Goal: Task Accomplishment & Management: Use online tool/utility

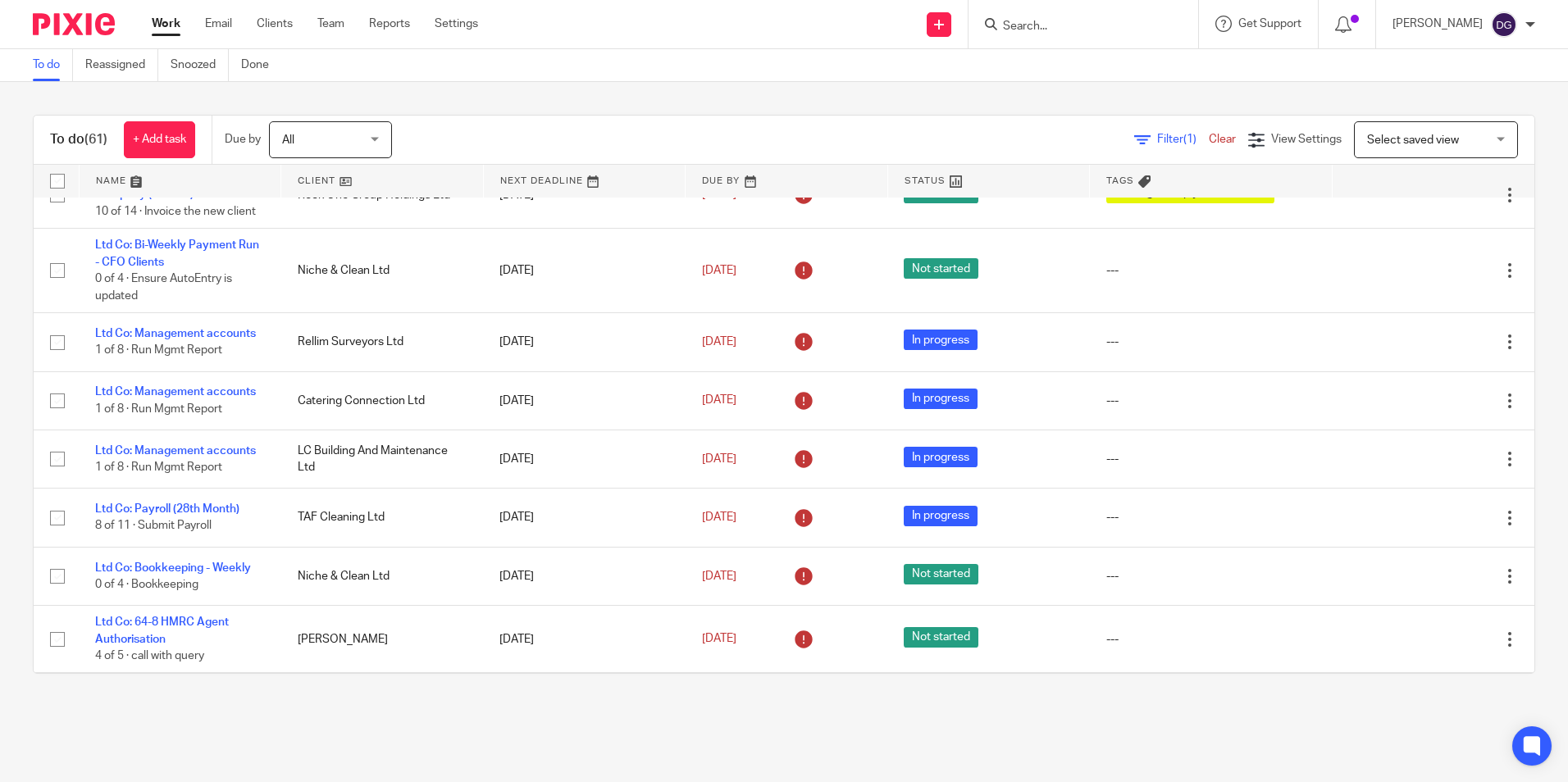
scroll to position [246, 0]
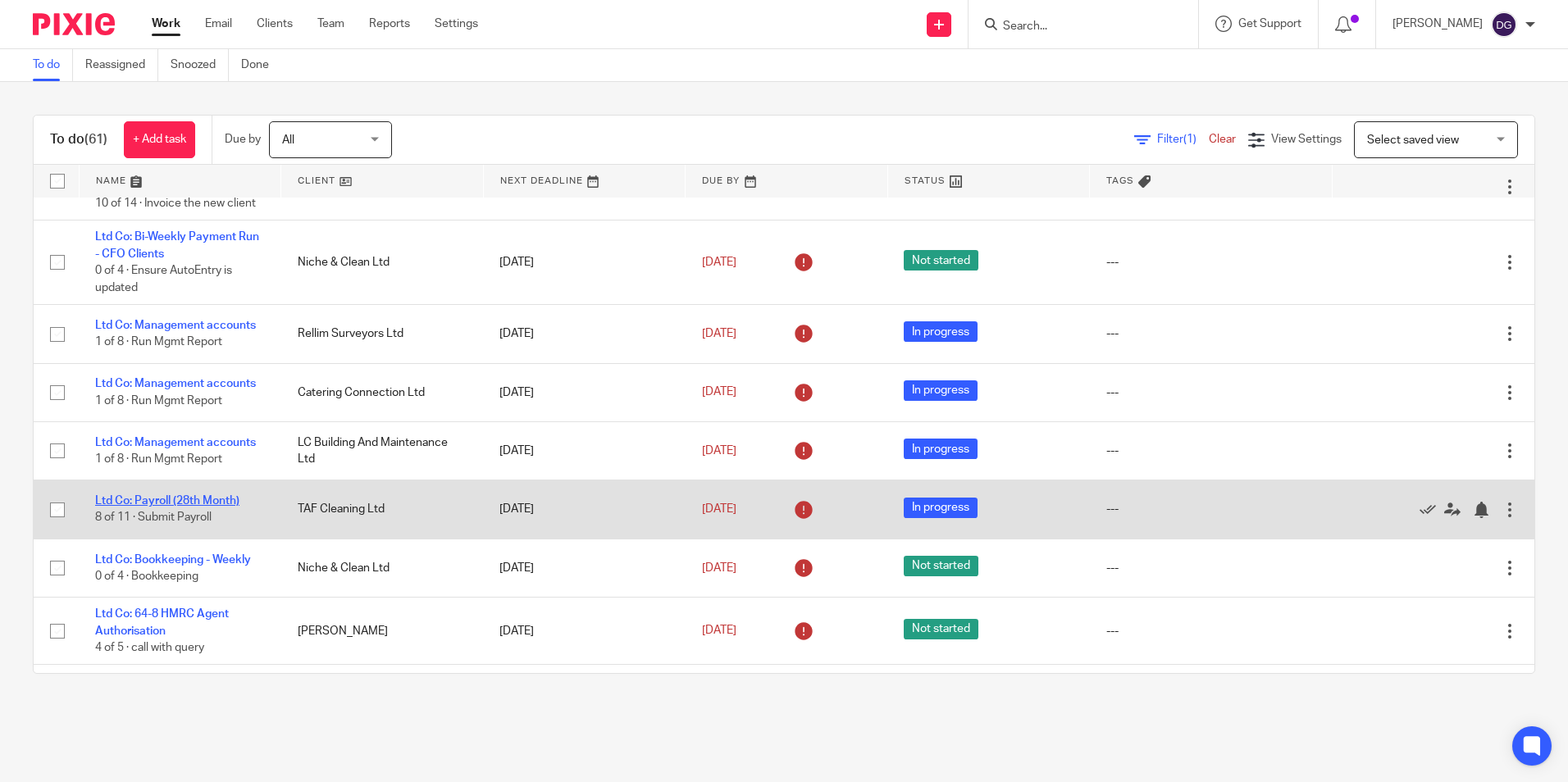
click at [189, 506] on link "Ltd Co: Payroll (28th Month)" at bounding box center [167, 500] width 144 height 11
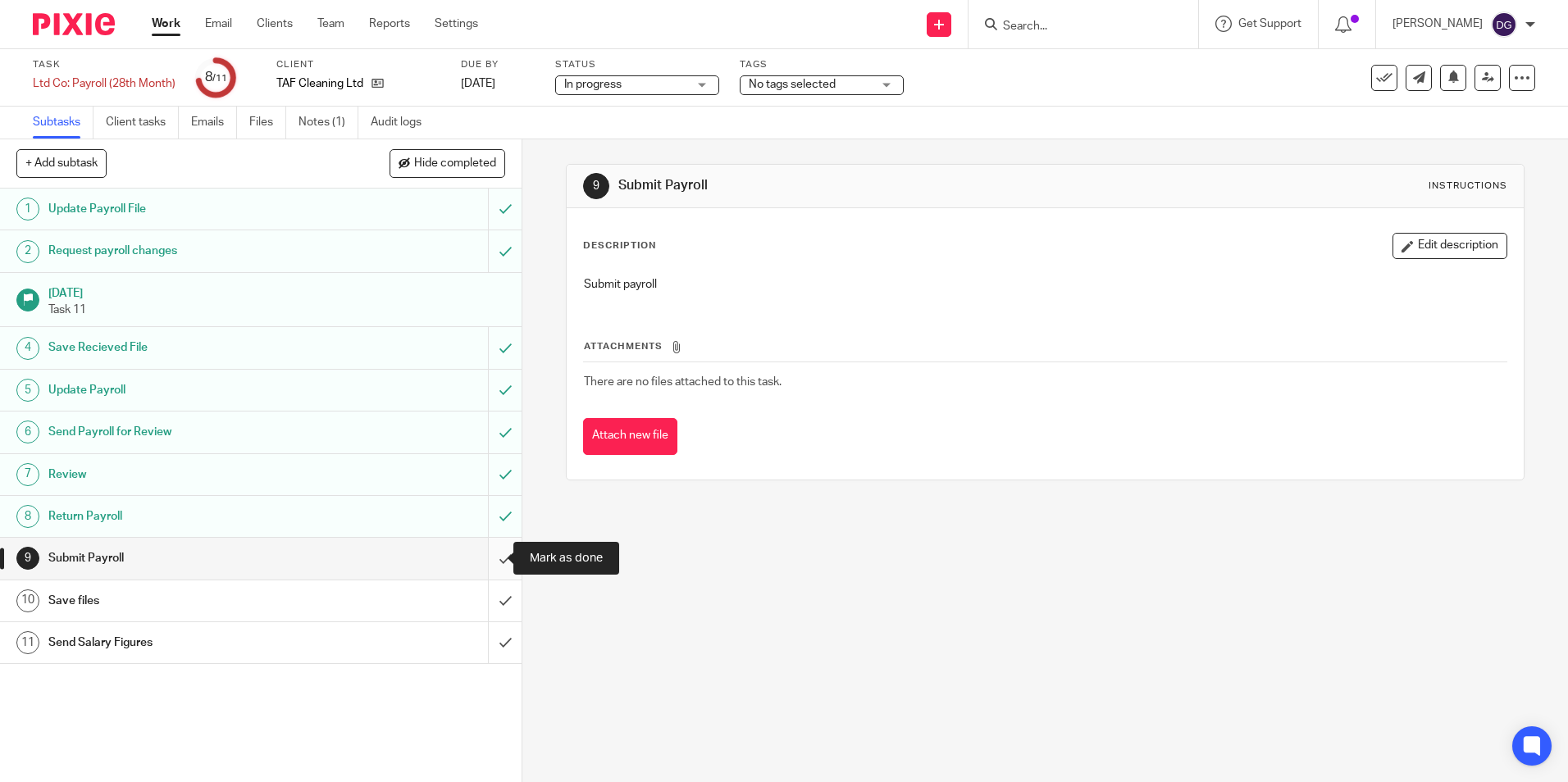
click at [485, 560] on input "submit" at bounding box center [260, 557] width 521 height 41
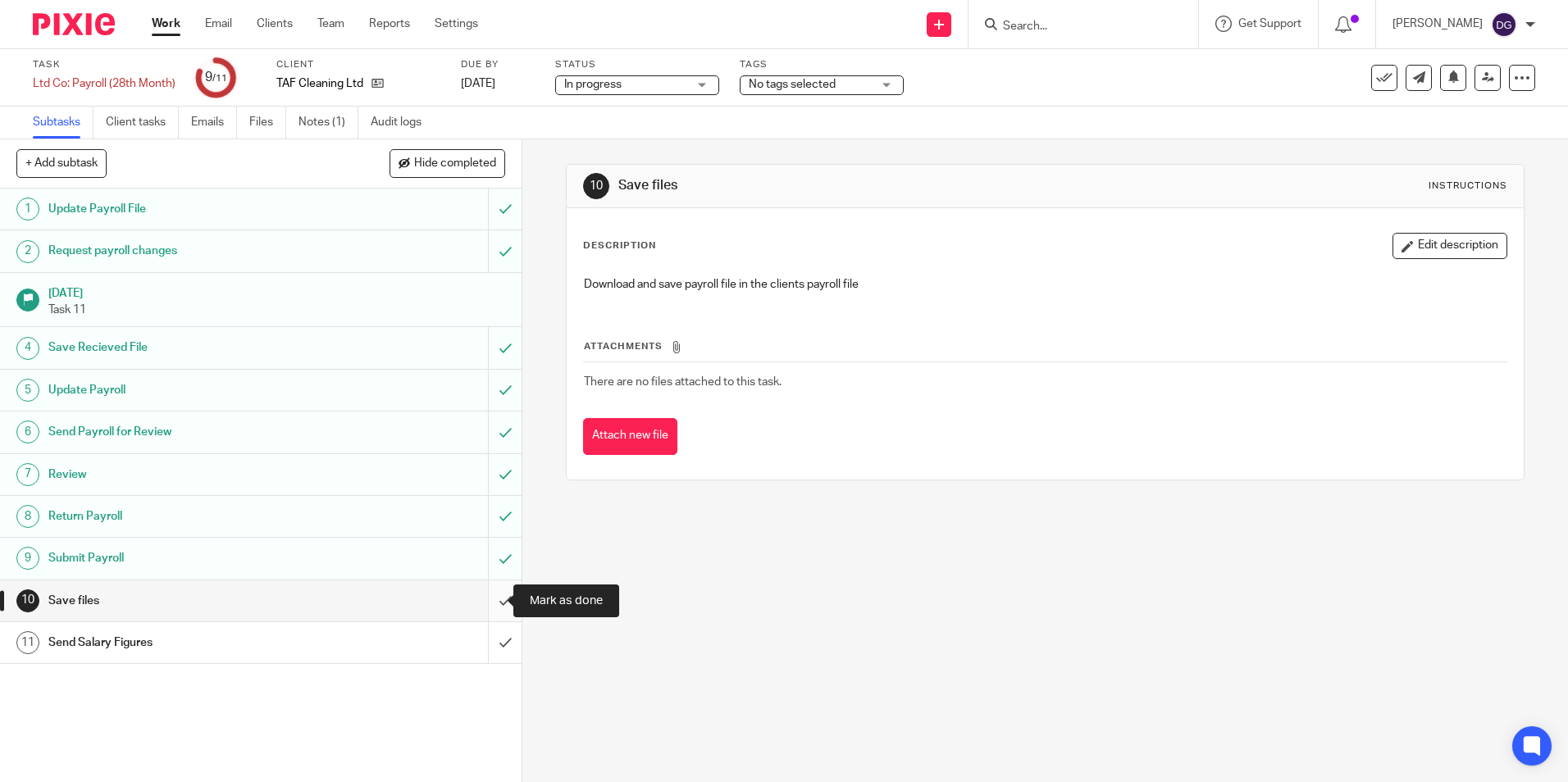
click at [481, 590] on input "submit" at bounding box center [260, 601] width 521 height 41
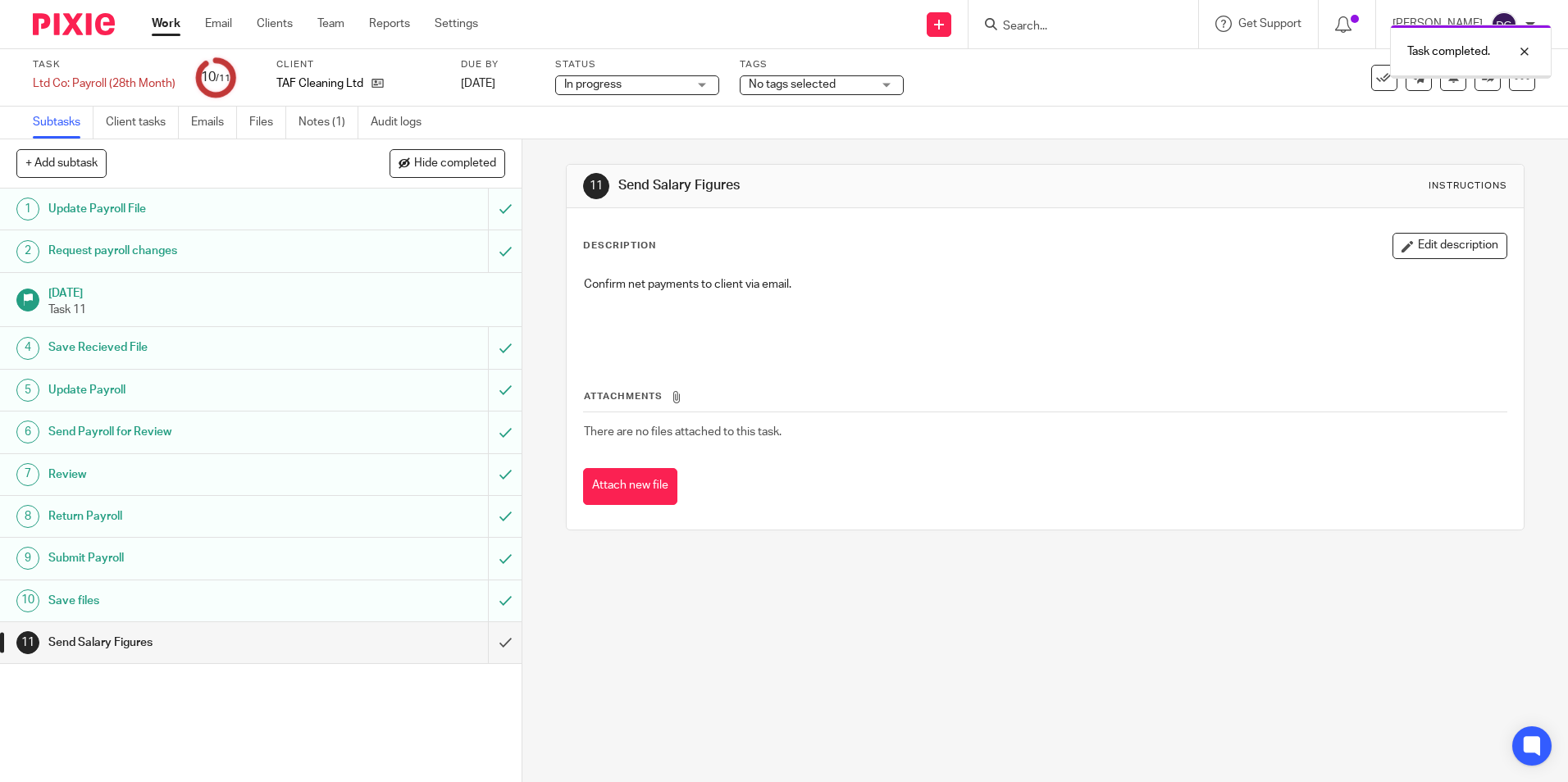
click at [482, 629] on input "submit" at bounding box center [260, 642] width 521 height 41
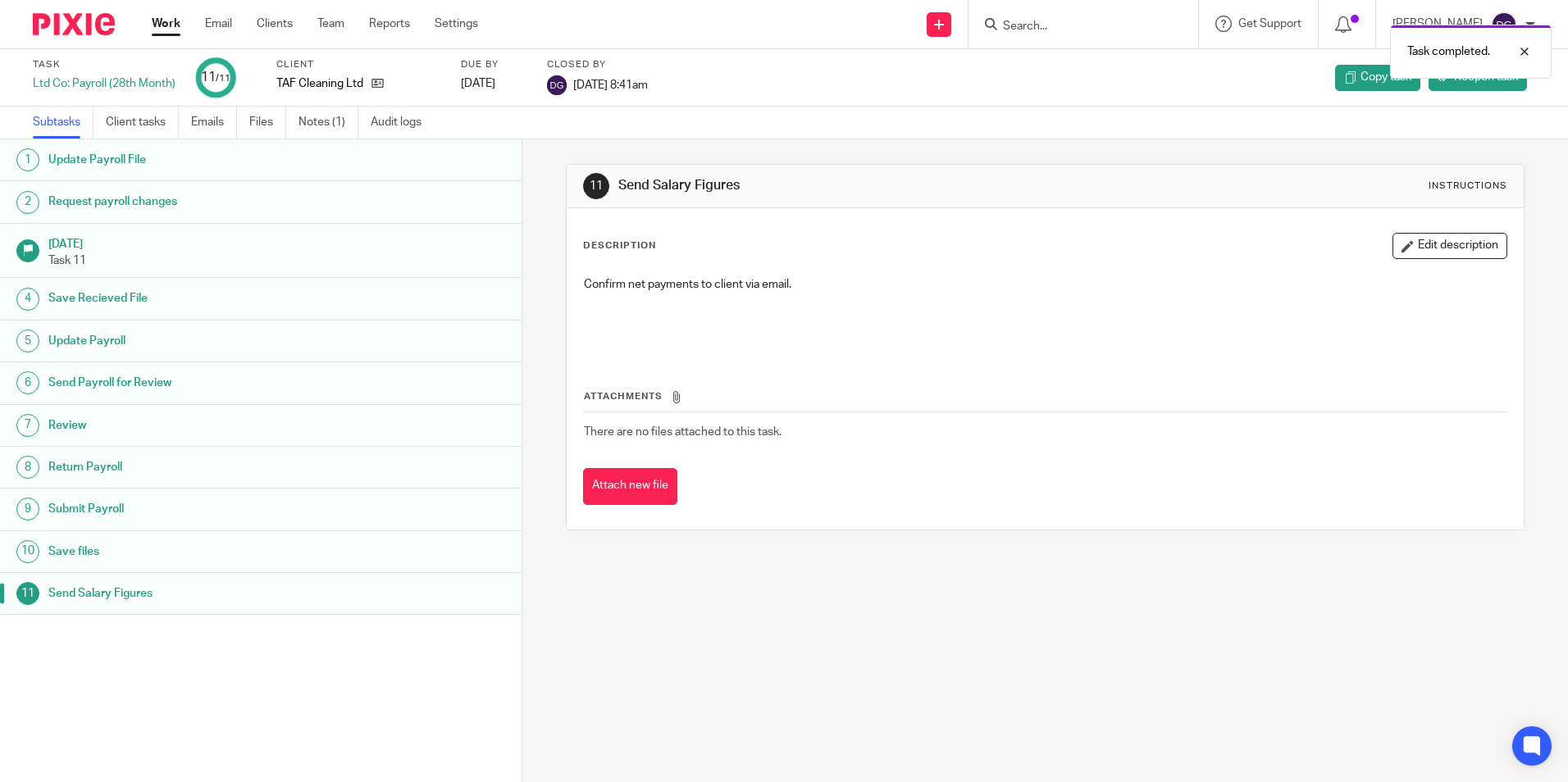
click at [170, 29] on link "Work" at bounding box center [166, 23] width 29 height 16
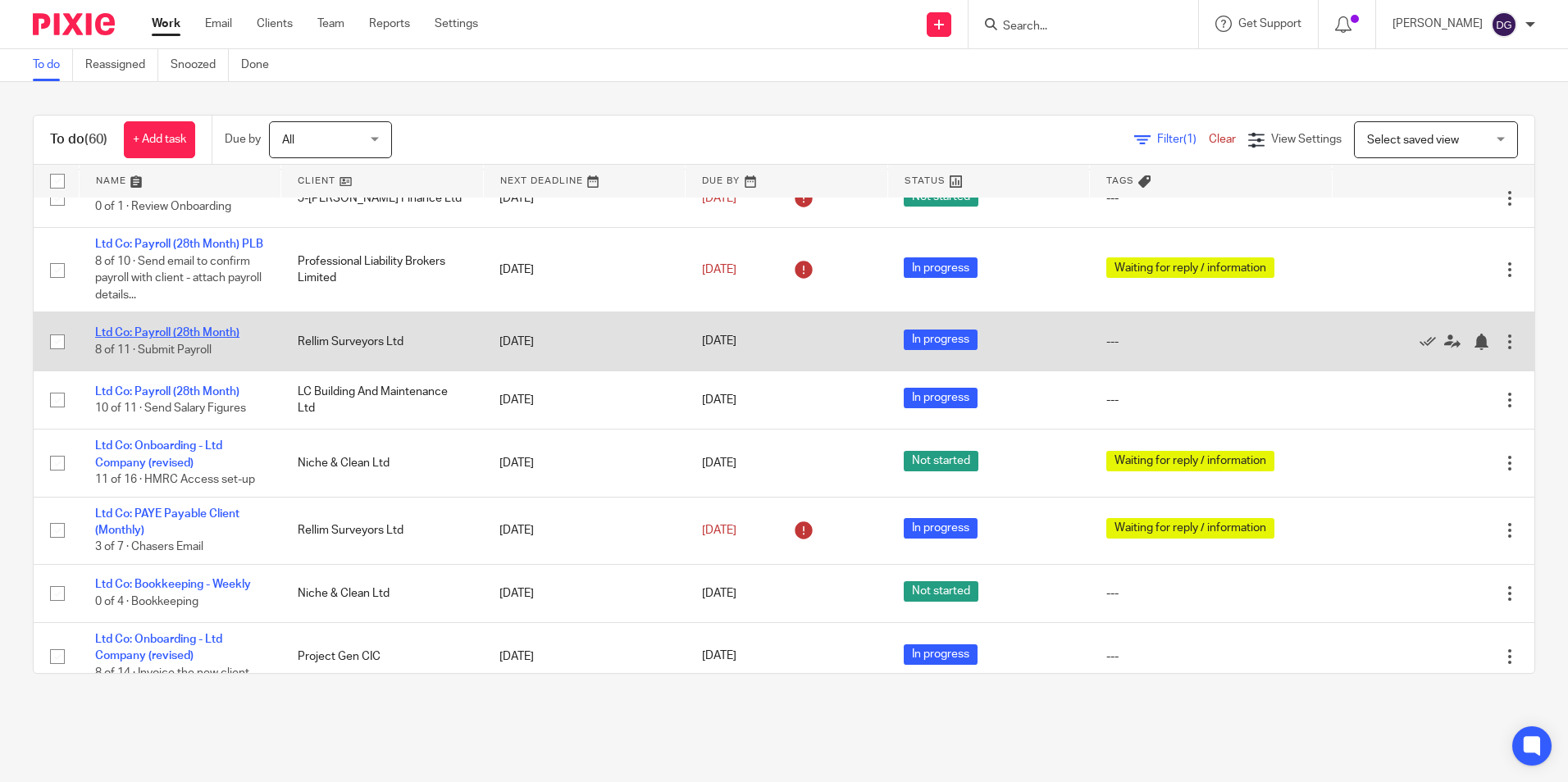
scroll to position [656, 0]
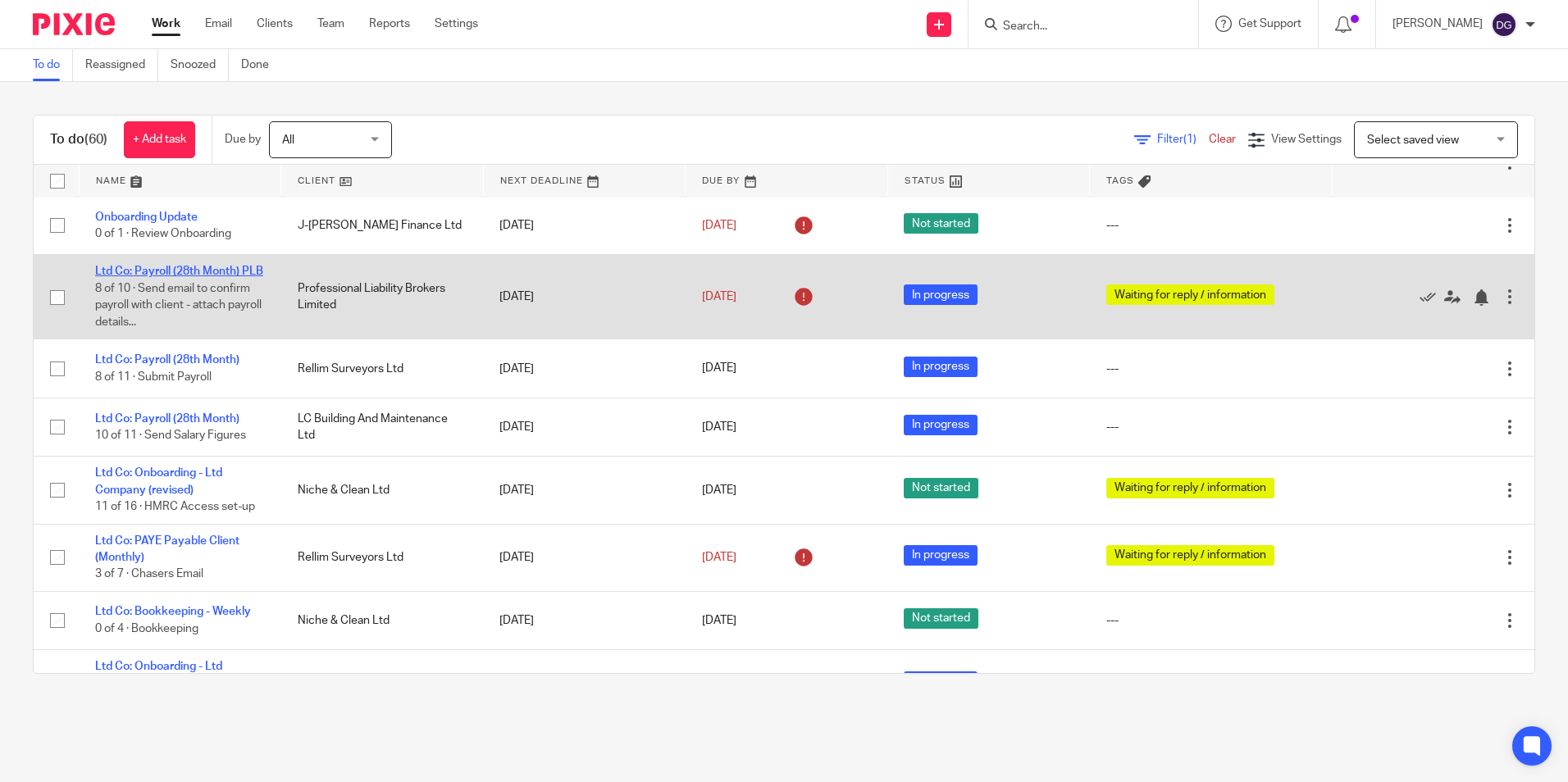
click at [211, 277] on link "Ltd Co: Payroll (28th Month) PLB" at bounding box center [180, 270] width 168 height 11
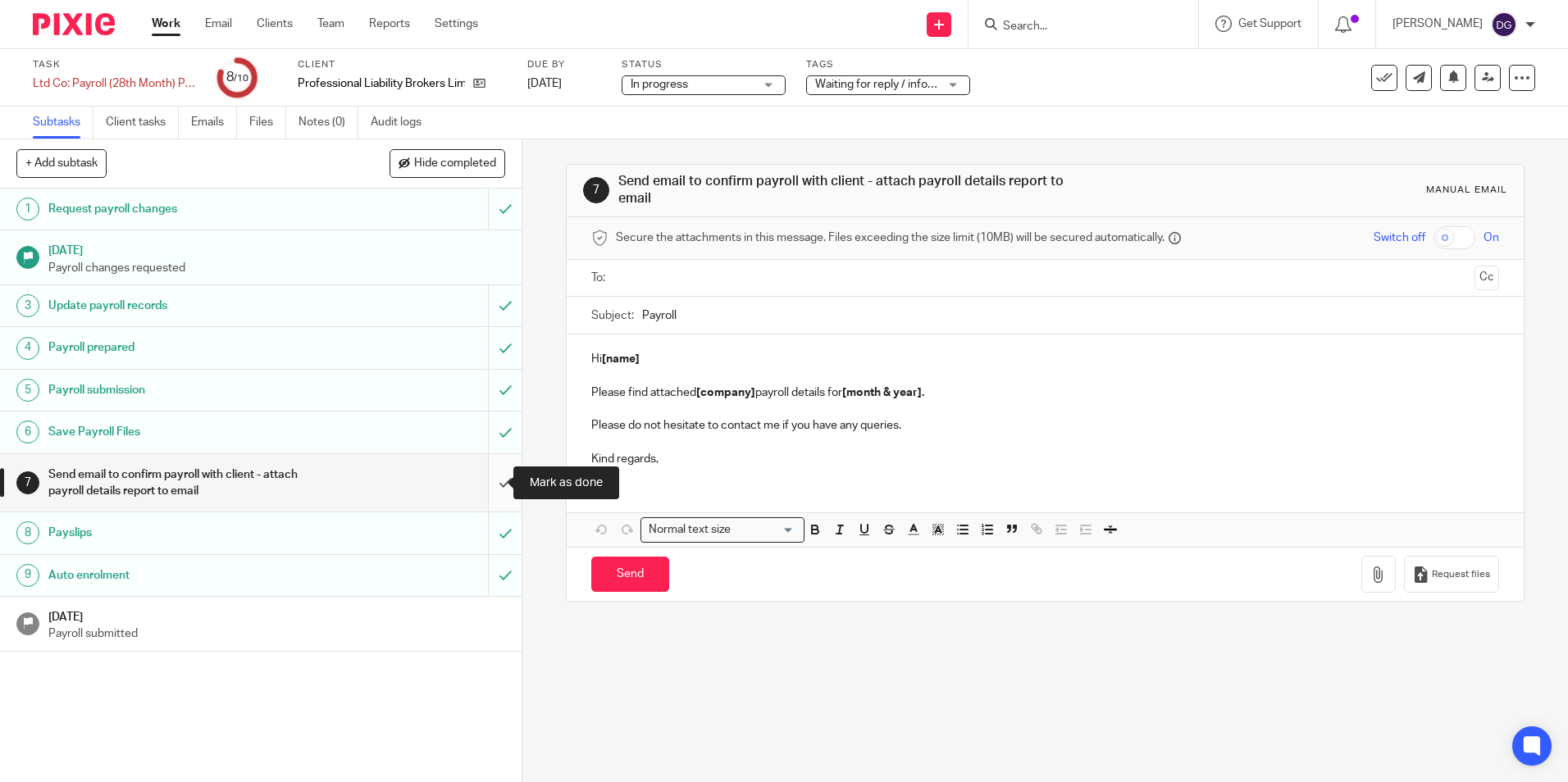
click at [476, 481] on input "submit" at bounding box center [260, 483] width 521 height 58
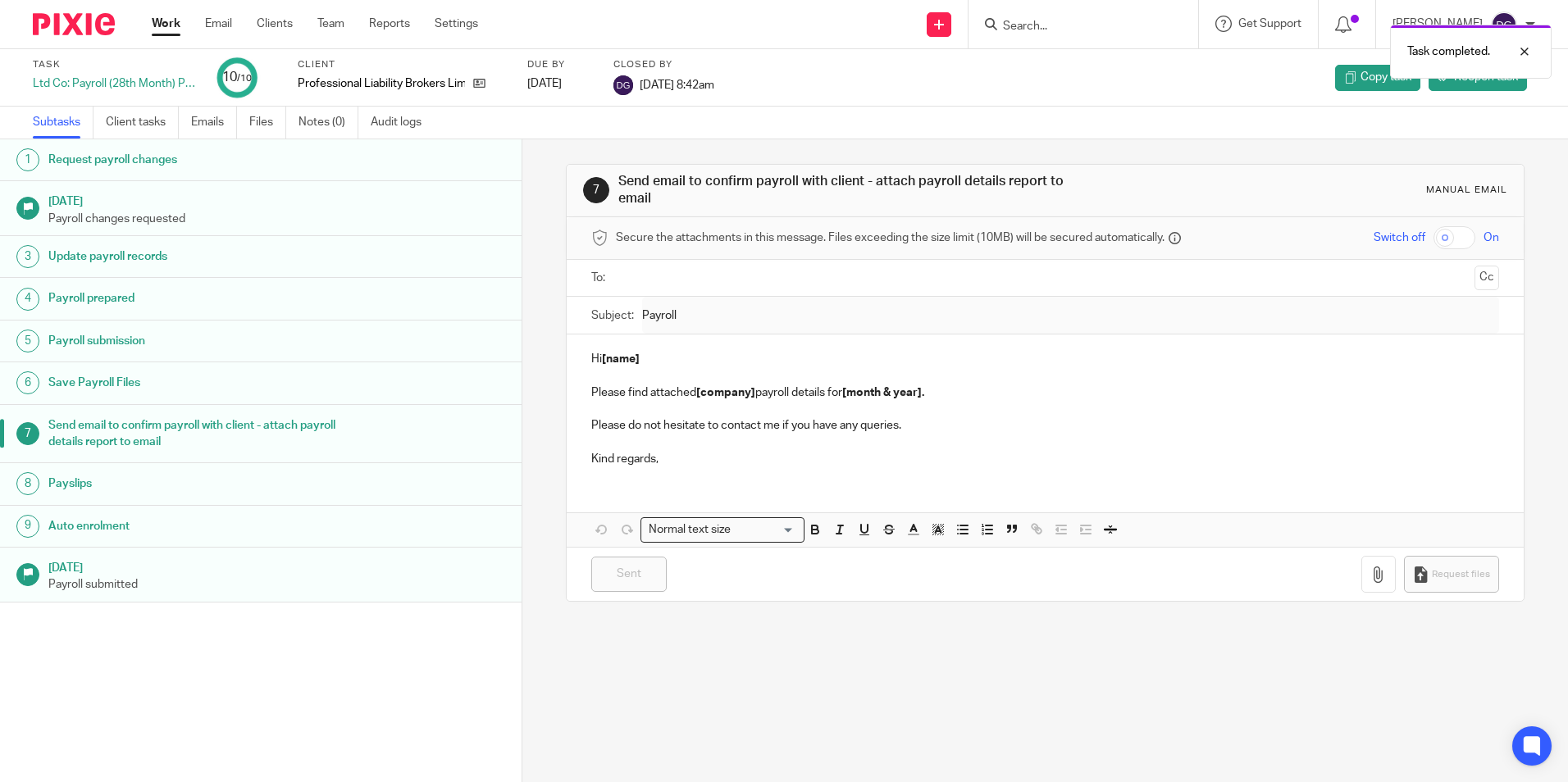
click at [90, 33] on img at bounding box center [74, 24] width 82 height 23
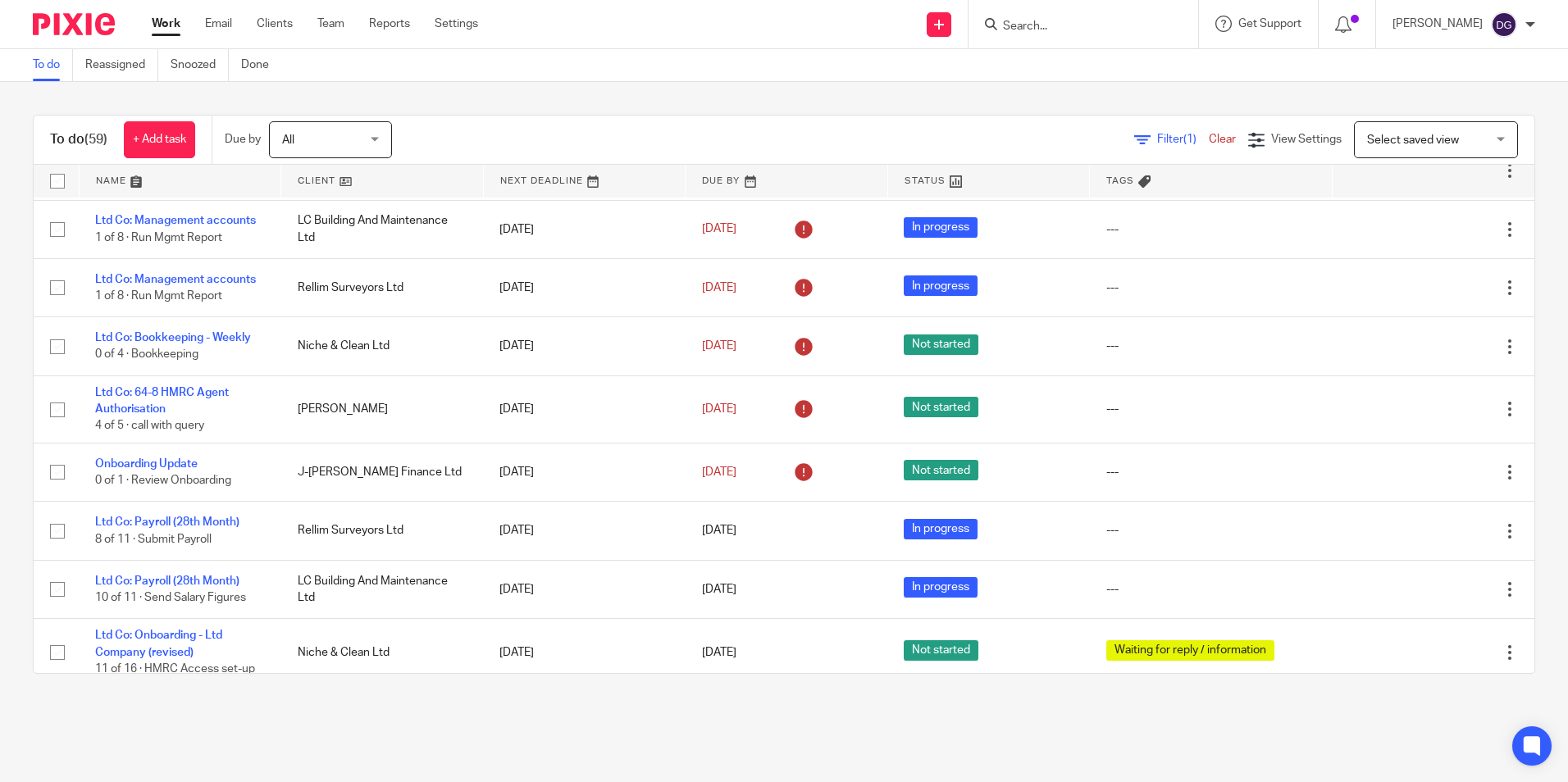
scroll to position [410, 0]
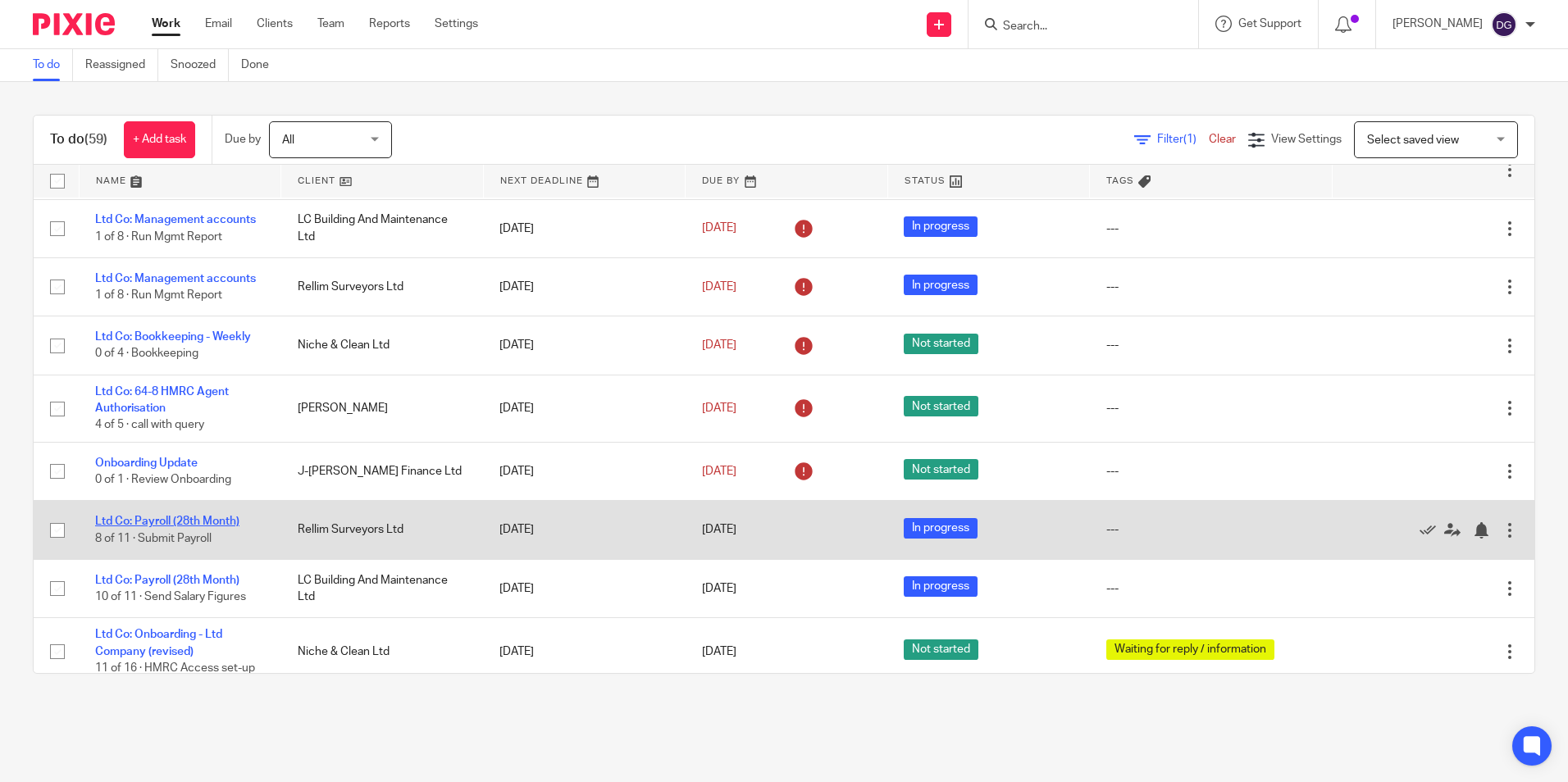
click at [227, 527] on link "Ltd Co: Payroll (28th Month)" at bounding box center [167, 521] width 144 height 11
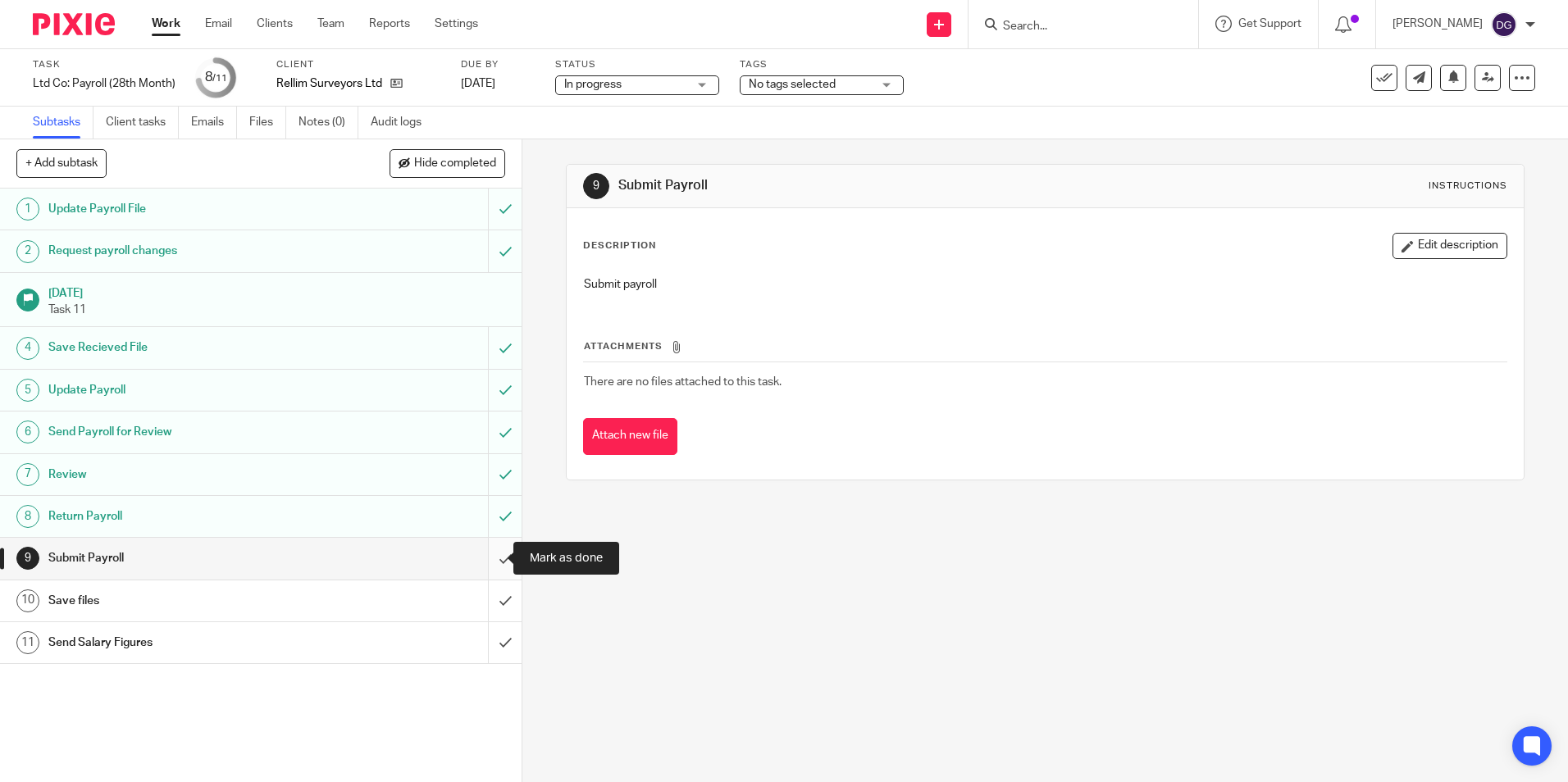
click at [481, 570] on input "submit" at bounding box center [260, 557] width 521 height 41
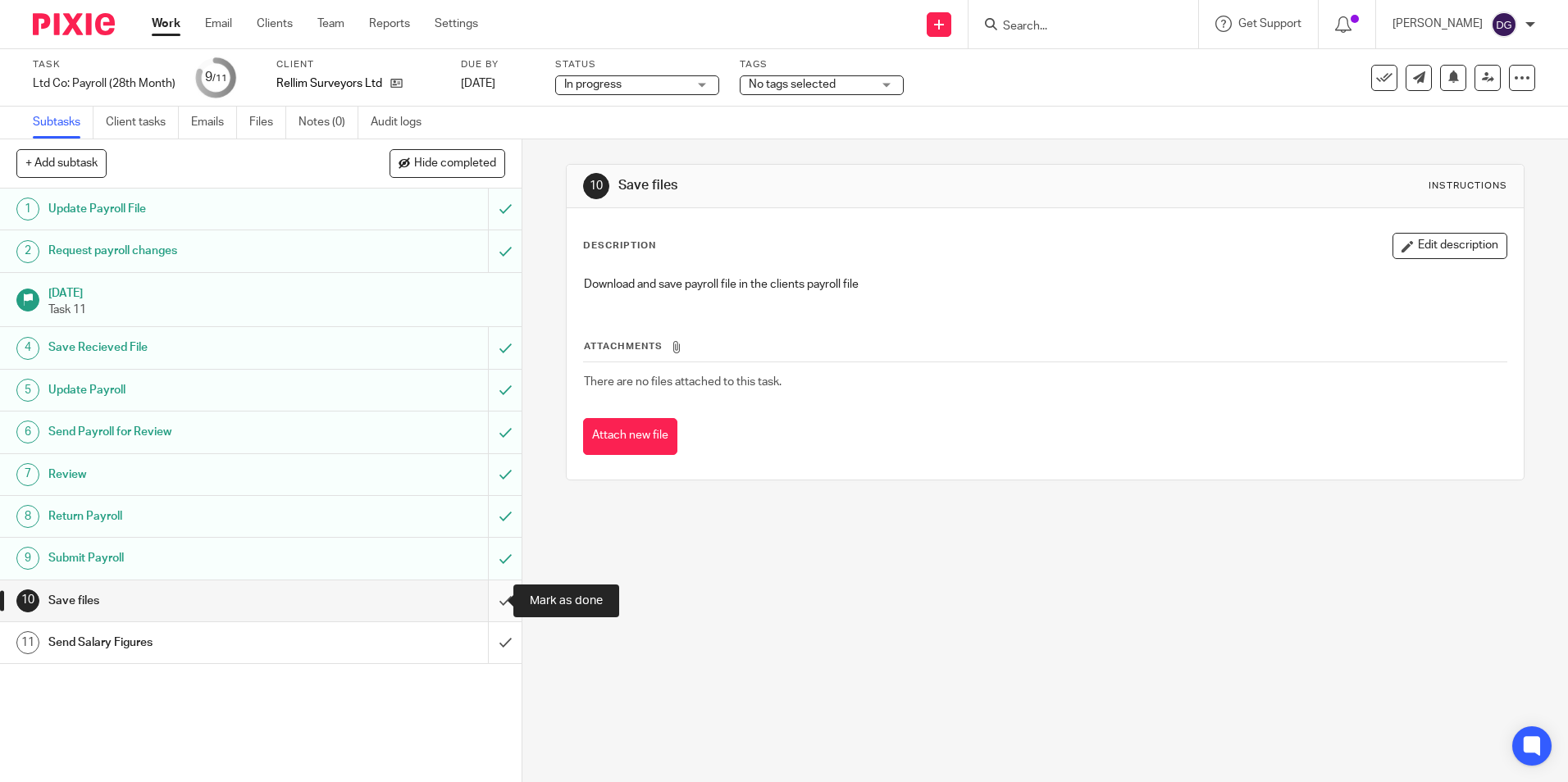
click at [483, 600] on input "submit" at bounding box center [260, 601] width 521 height 41
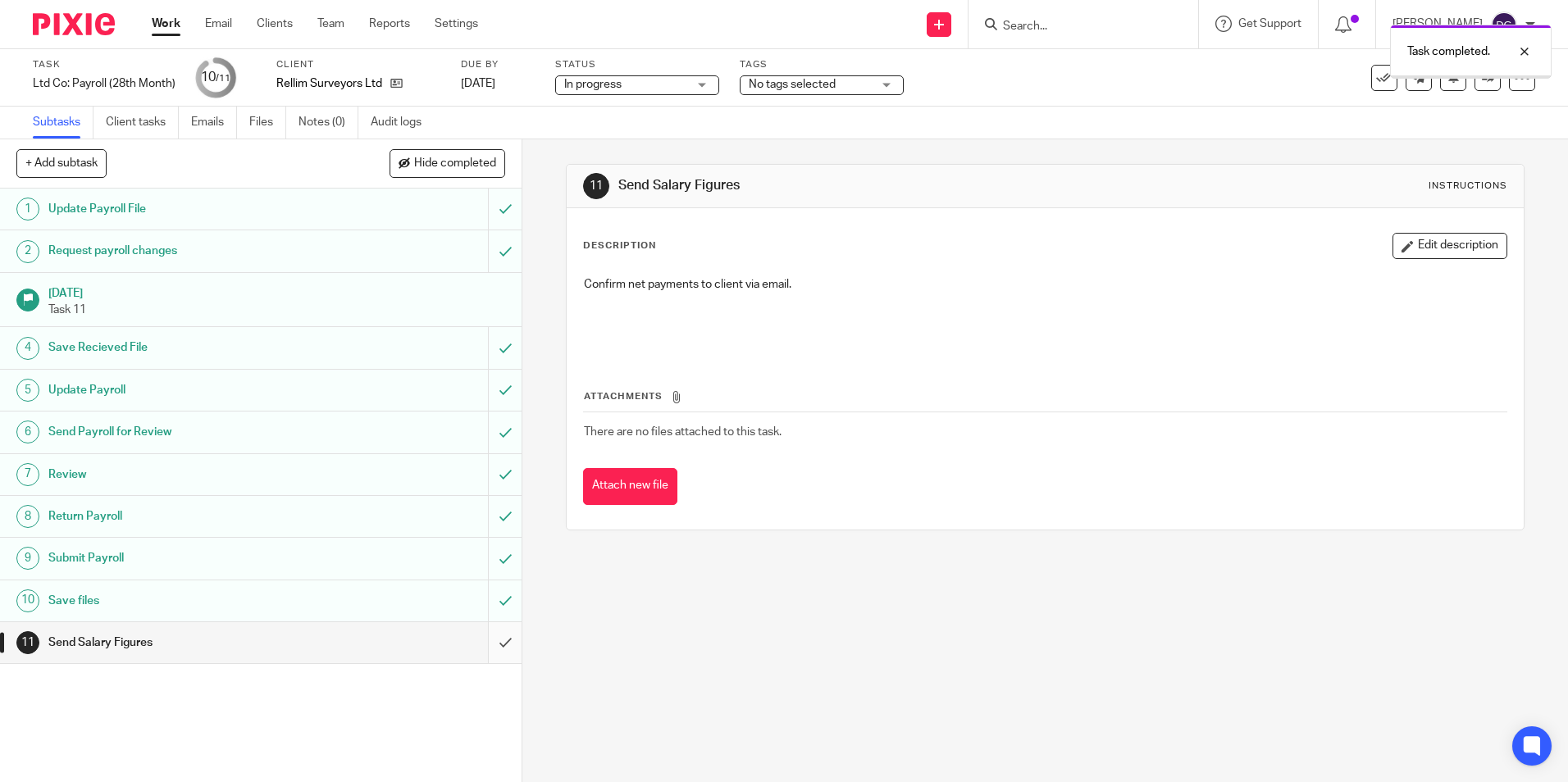
drag, startPoint x: 0, startPoint y: 0, endPoint x: 478, endPoint y: 638, distance: 797.2
click at [478, 638] on input "submit" at bounding box center [260, 642] width 521 height 41
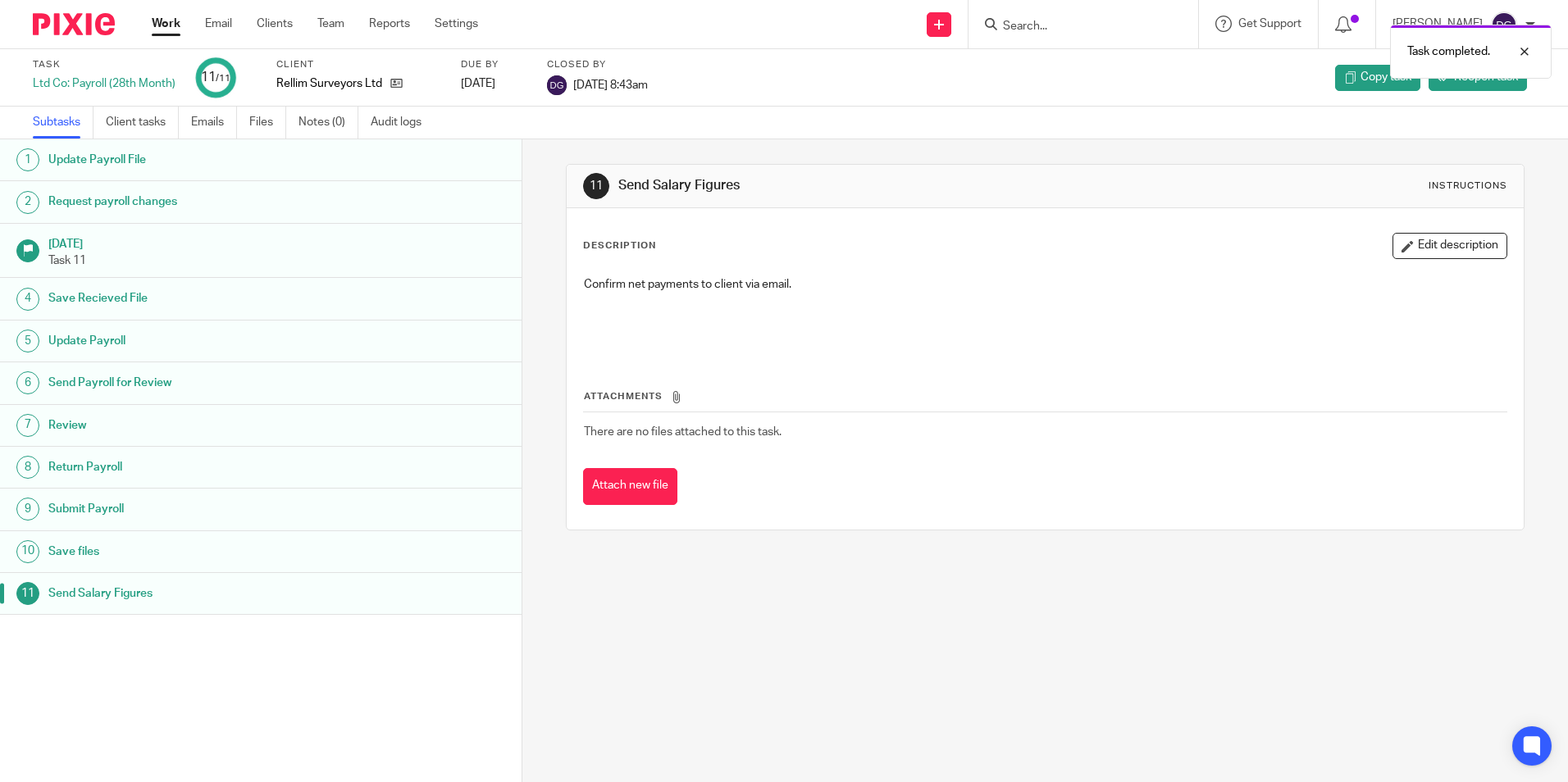
click at [68, 26] on img at bounding box center [74, 24] width 82 height 23
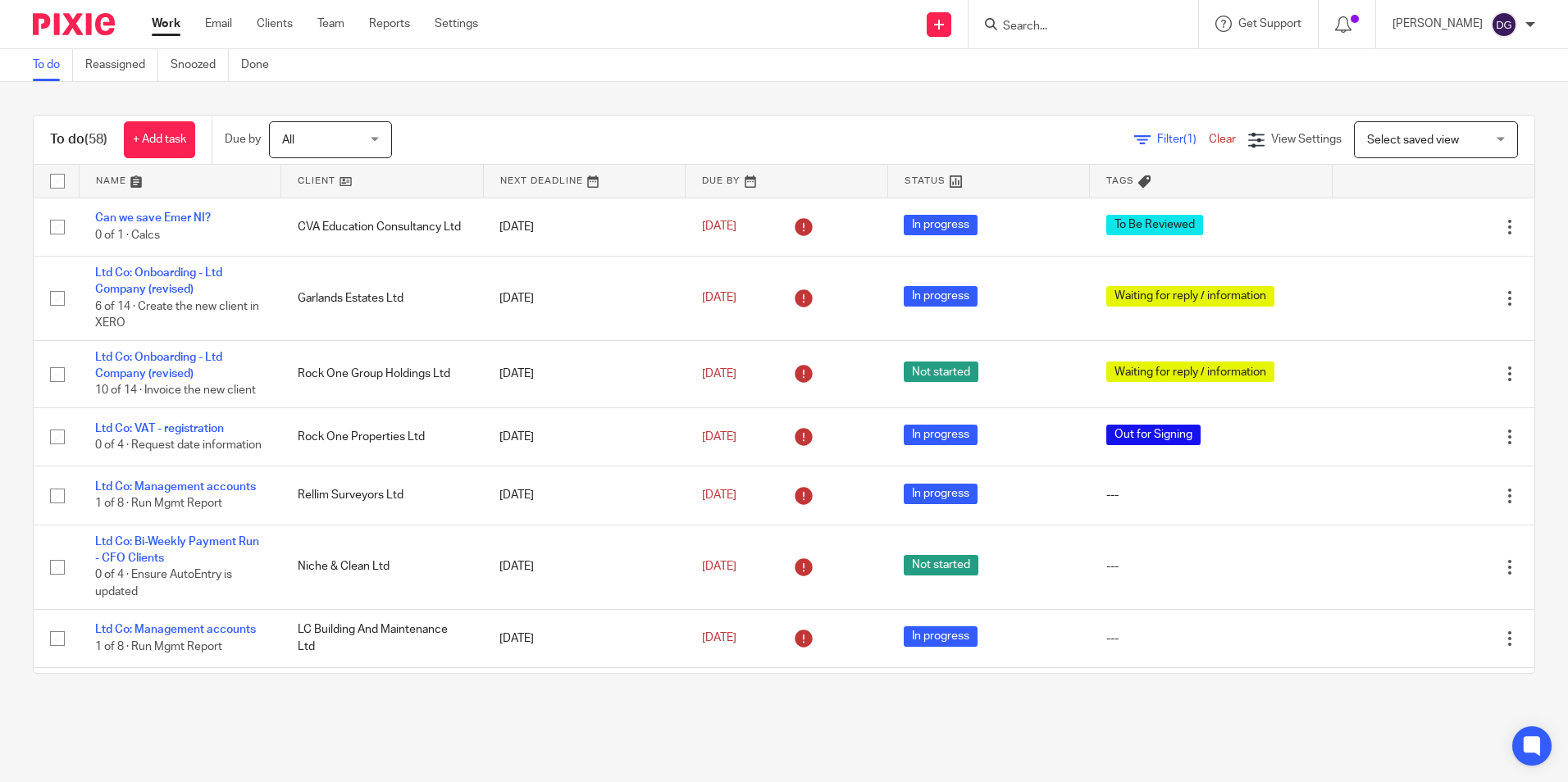
click at [657, 99] on div "To do (58) + Add task Due by All All Today Tomorrow This week Next week This mo…" at bounding box center [784, 394] width 1568 height 625
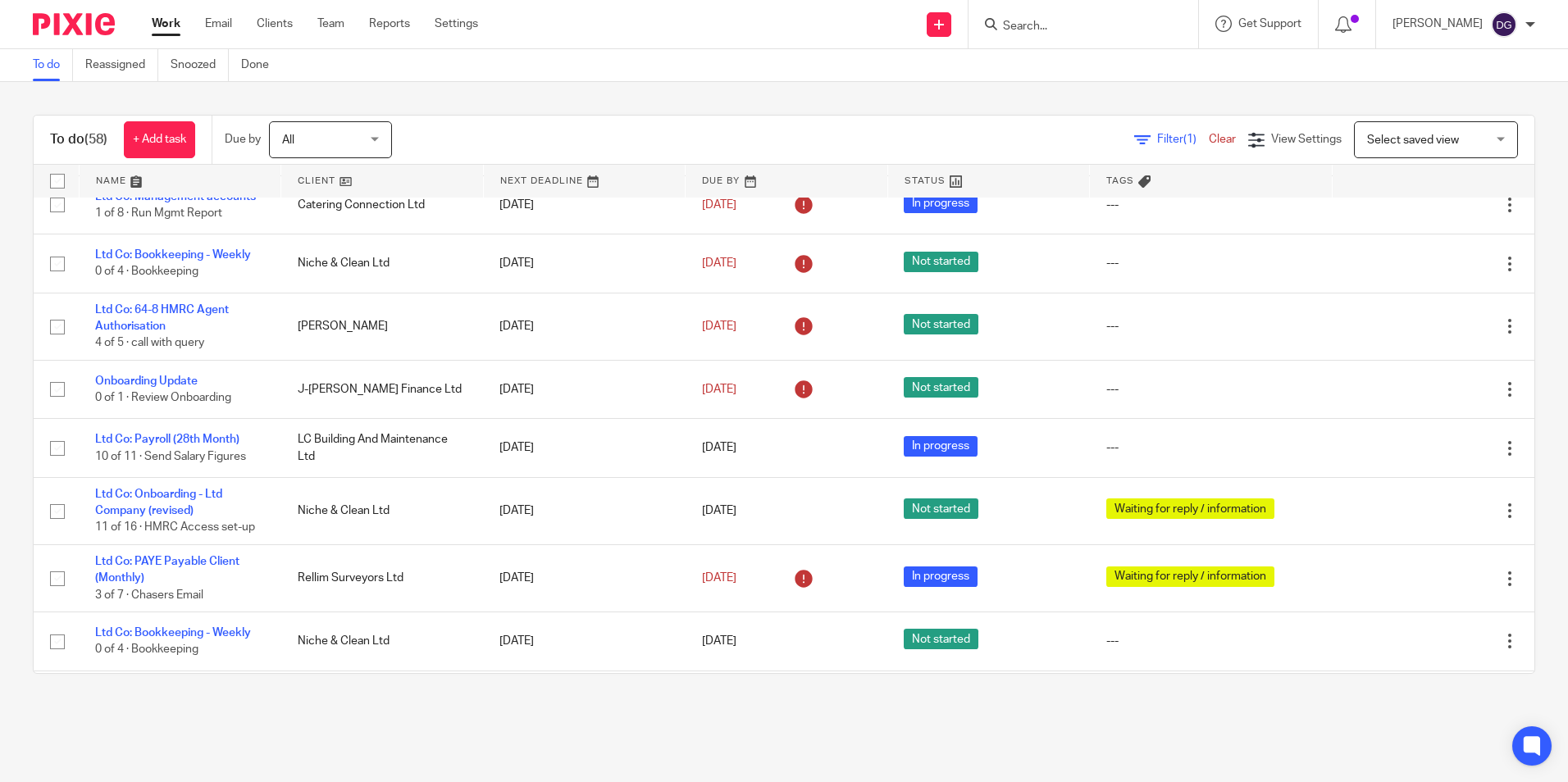
scroll to position [574, 0]
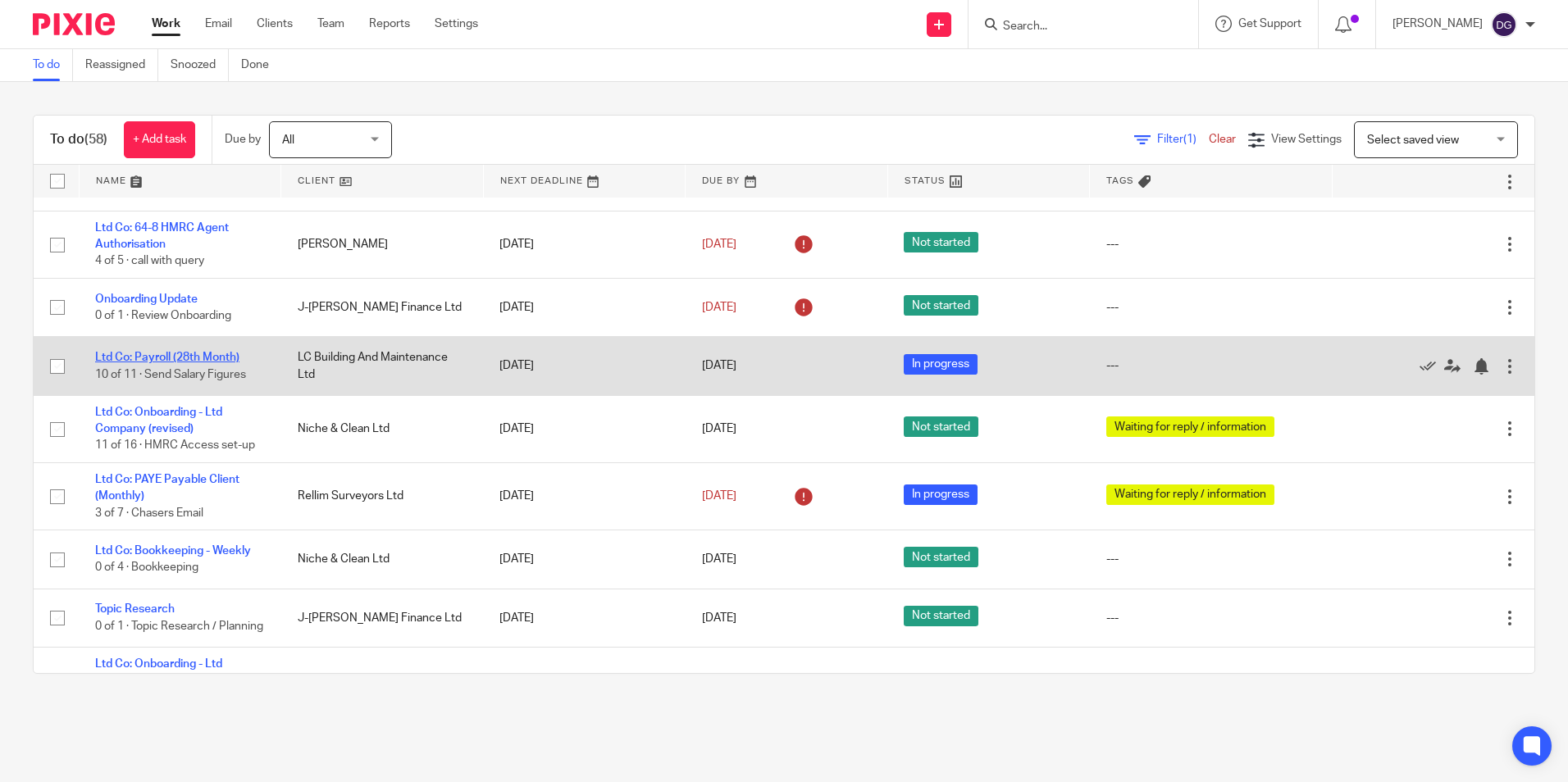
click at [180, 361] on link "Ltd Co: Payroll (28th Month)" at bounding box center [167, 357] width 144 height 11
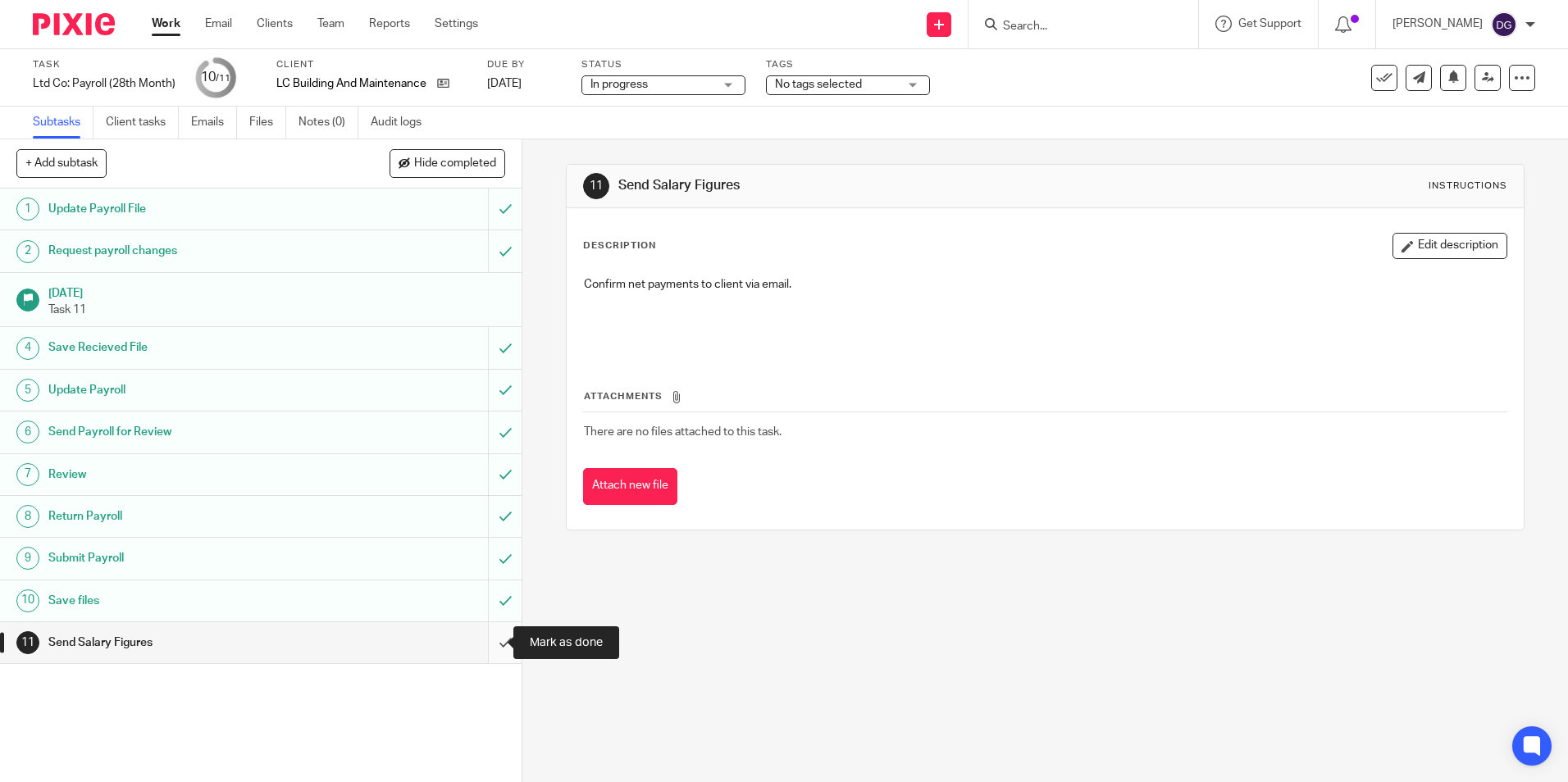
click at [496, 648] on input "submit" at bounding box center [260, 642] width 521 height 41
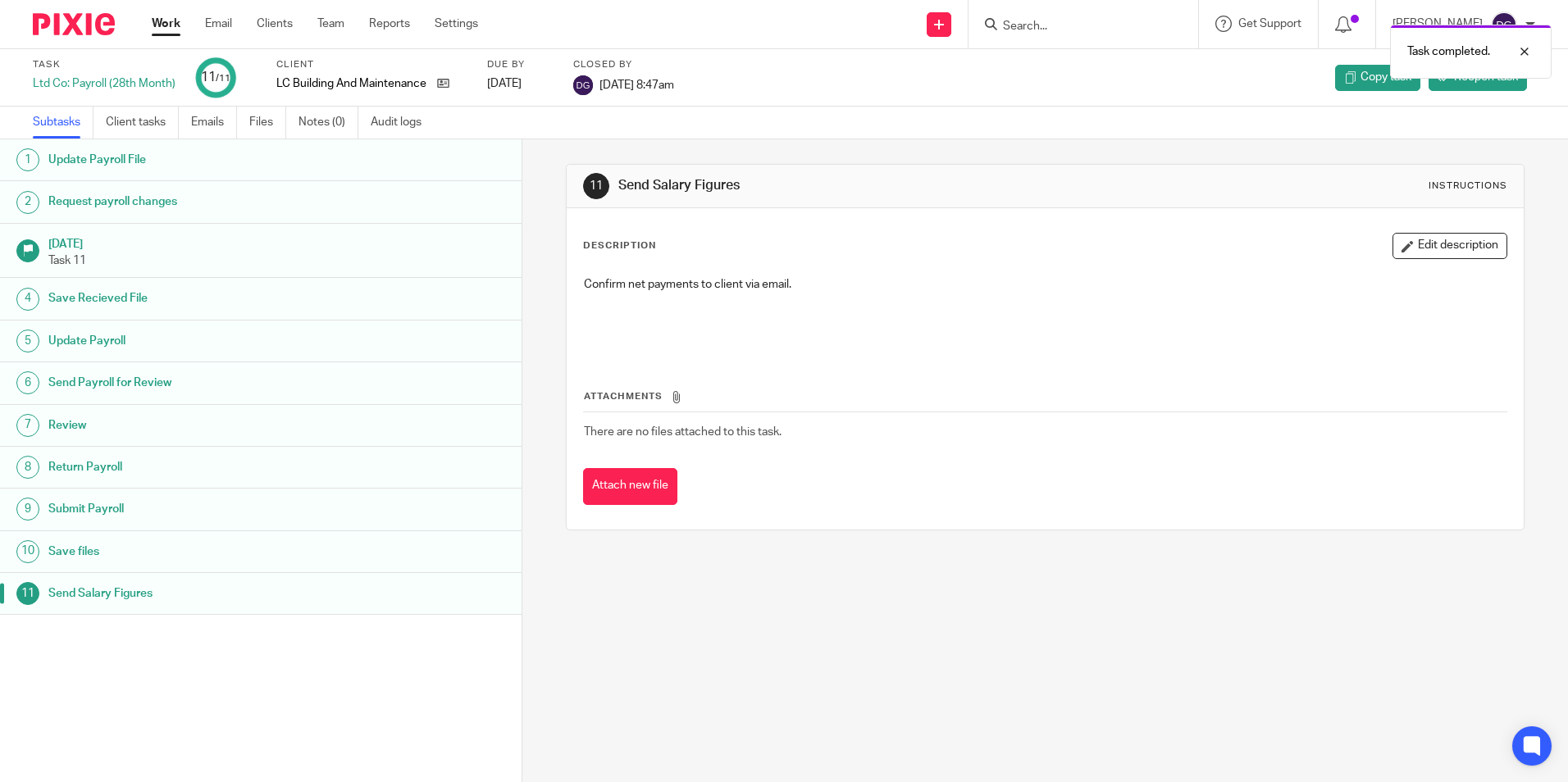
click at [83, 16] on img at bounding box center [74, 24] width 82 height 23
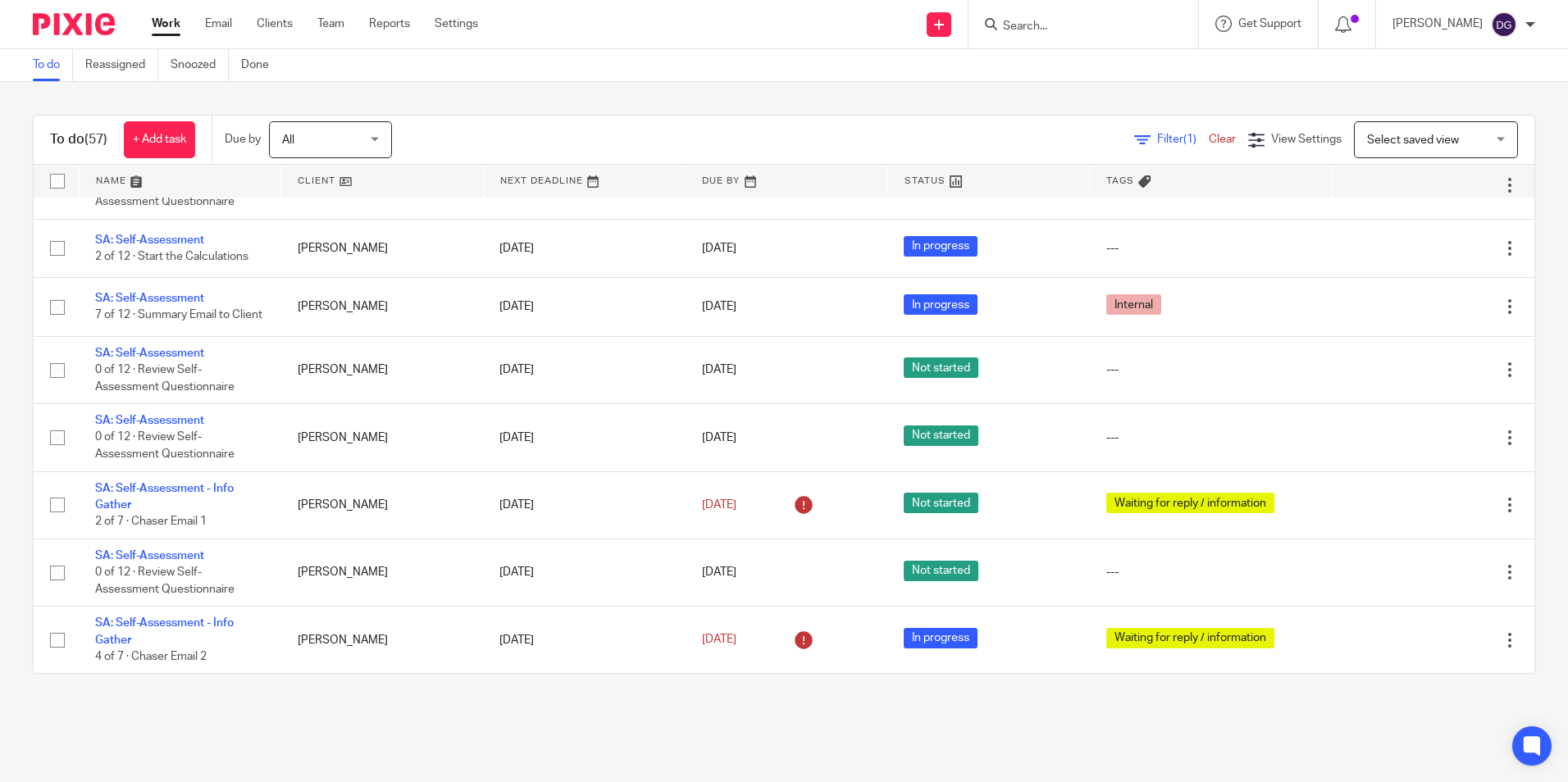
scroll to position [3373, 0]
click at [1023, 781] on html "Work Email Clients Team Reports Settings Work Email Clients Team Reports Settin…" at bounding box center [784, 391] width 1568 height 782
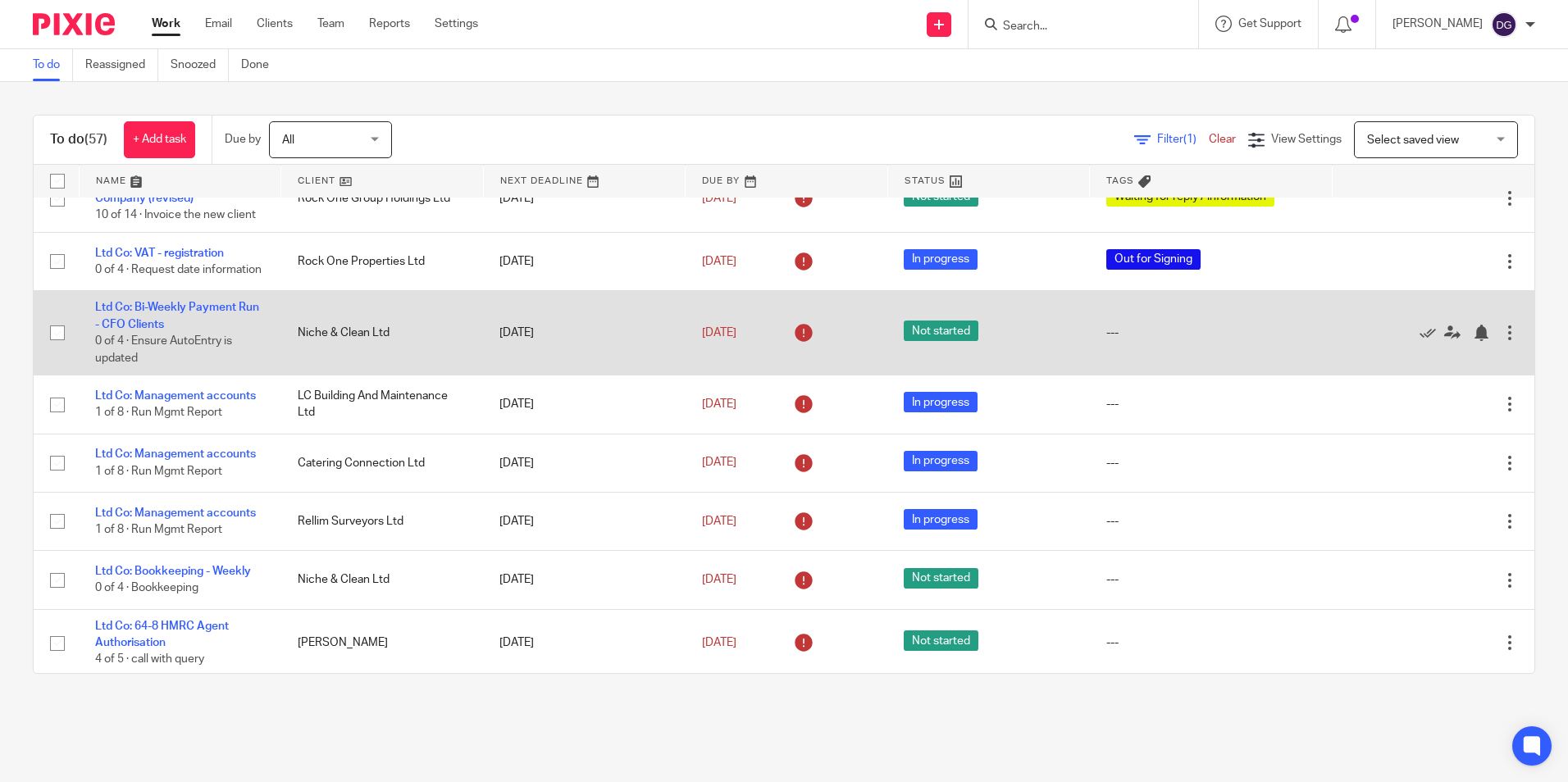
scroll to position [0, 0]
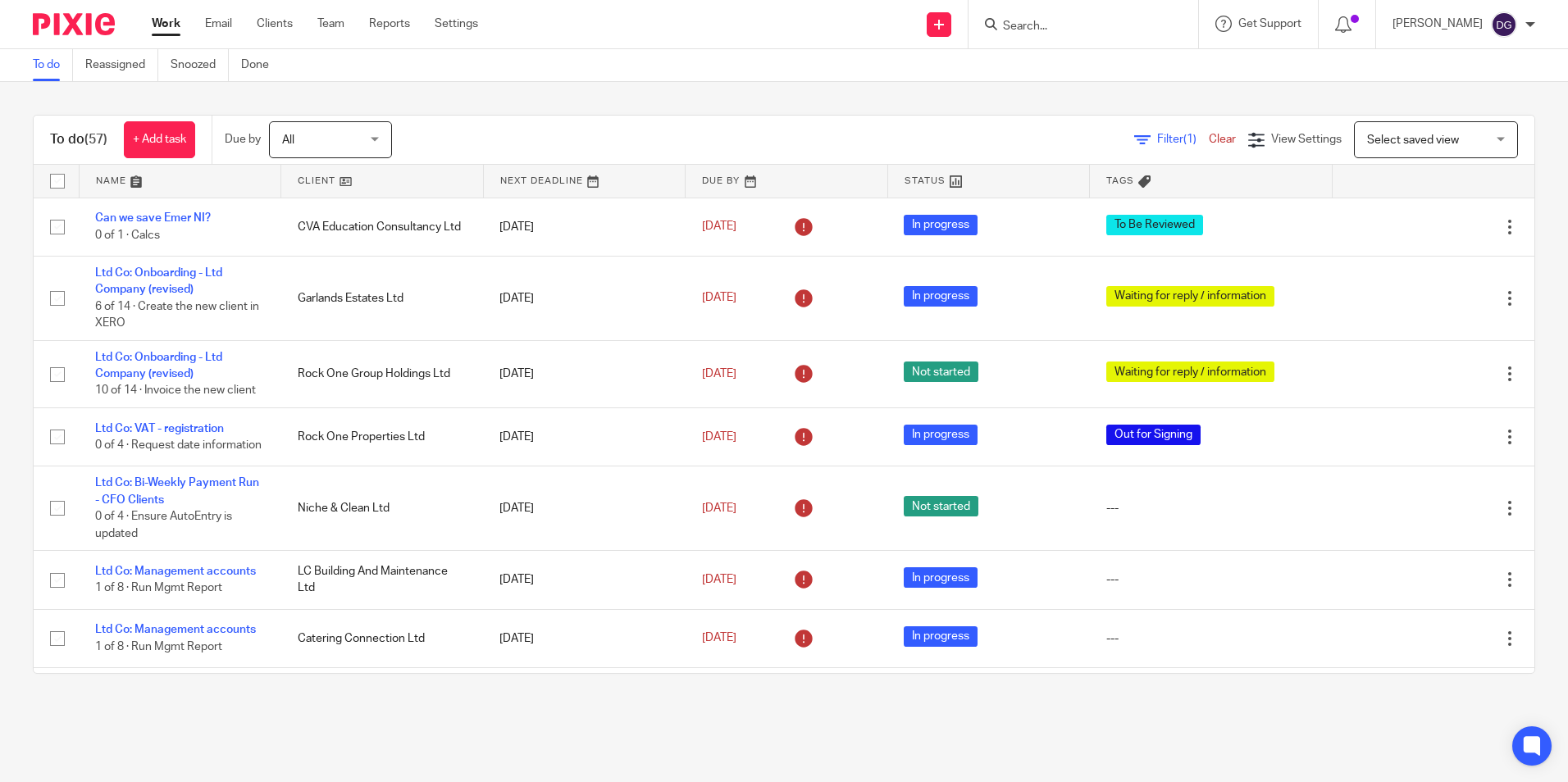
click at [690, 78] on div "To do Reassigned Snoozed Done" at bounding box center [784, 66] width 1568 height 33
drag, startPoint x: 692, startPoint y: 97, endPoint x: 713, endPoint y: 60, distance: 42.5
click at [713, 60] on main "To do Reassigned Snoozed Done To do (57) + Add task Due by All All Today Tomorr…" at bounding box center [784, 391] width 1568 height 782
drag, startPoint x: 713, startPoint y: 60, endPoint x: 611, endPoint y: 73, distance: 102.8
click at [611, 73] on div "To do Reassigned Snoozed Done" at bounding box center [784, 66] width 1568 height 33
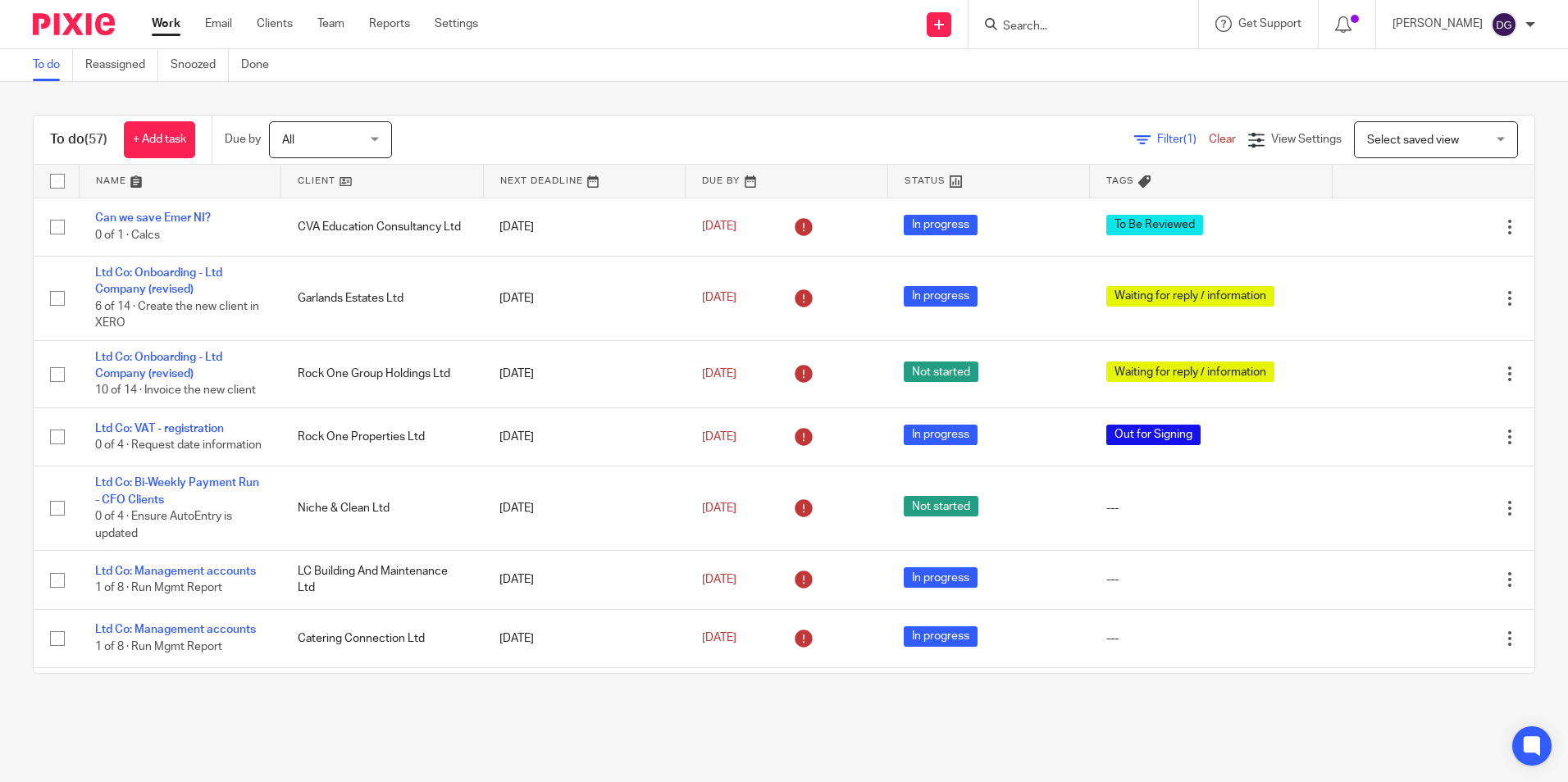
drag, startPoint x: 868, startPoint y: 112, endPoint x: 846, endPoint y: 67, distance: 50.1
click at [846, 67] on main "To do Reassigned Snoozed Done To do (57) + Add task Due by All All Today Tomorr…" at bounding box center [784, 391] width 1568 height 782
click at [412, 120] on div "Due by All All Today Tomorrow This week Next week This month Next month All all" at bounding box center [316, 140] width 209 height 49
drag, startPoint x: 596, startPoint y: 110, endPoint x: 506, endPoint y: 147, distance: 97.3
click at [506, 147] on div "To do (57) + Add task Due by All All Today Tomorrow This week Next week This mo…" at bounding box center [784, 394] width 1568 height 625
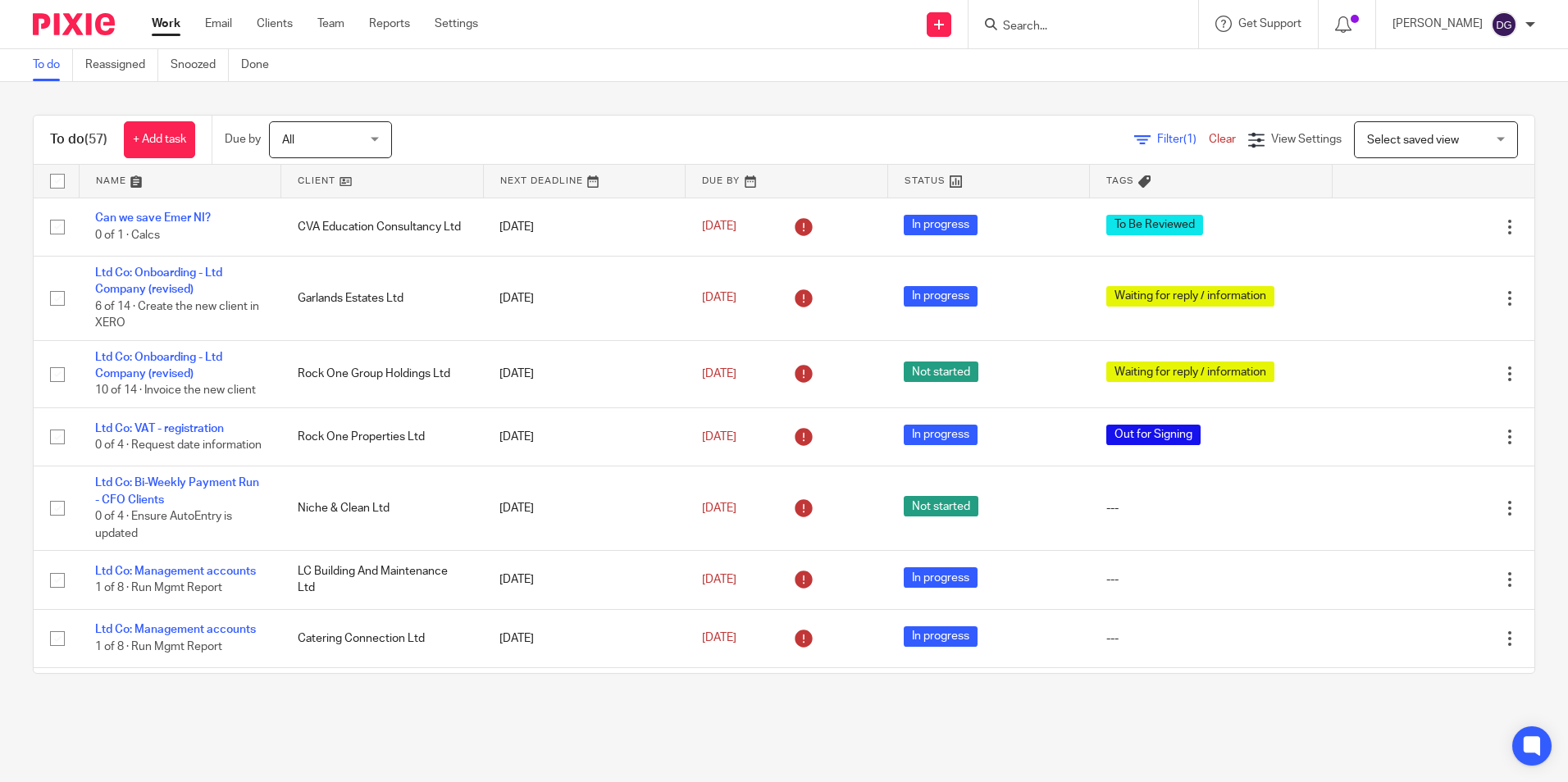
drag, startPoint x: 493, startPoint y: 125, endPoint x: 515, endPoint y: 74, distance: 55.5
click at [515, 74] on main "To do Reassigned Snoozed Done To do (57) + Add task Due by All All Today Tomorr…" at bounding box center [784, 391] width 1568 height 782
drag, startPoint x: 515, startPoint y: 74, endPoint x: 485, endPoint y: 88, distance: 33.1
click at [485, 88] on div "To do (57) + Add task Due by All All Today Tomorrow This week Next week This mo…" at bounding box center [784, 394] width 1568 height 625
